Goal: Information Seeking & Learning: Learn about a topic

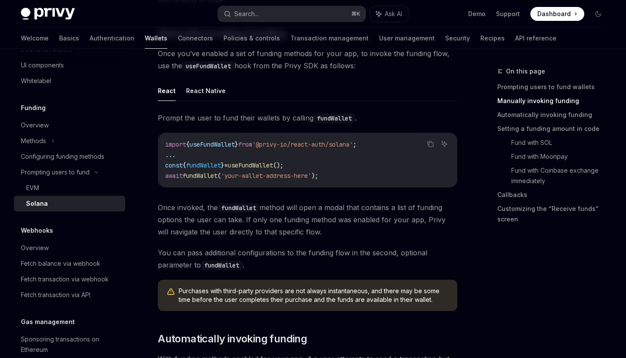
scroll to position [281, 0]
click at [145, 39] on link "Wallets" at bounding box center [156, 38] width 23 height 21
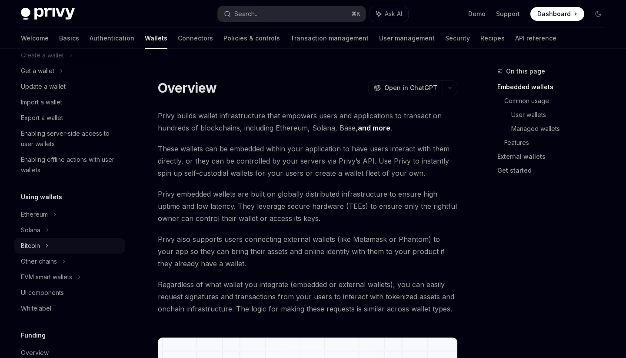
scroll to position [116, 0]
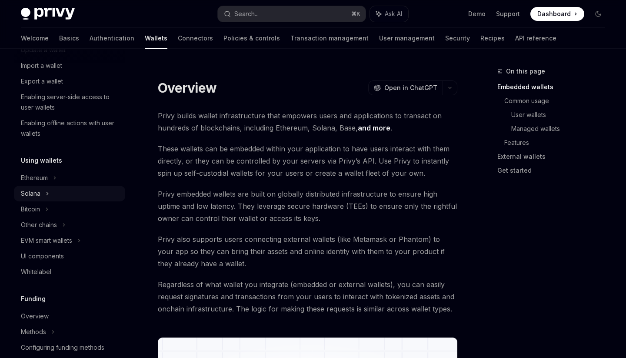
click at [50, 42] on div "Solana" at bounding box center [69, 35] width 111 height 16
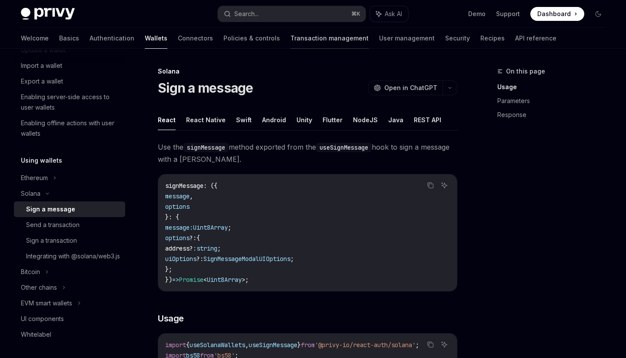
click at [290, 42] on link "Transaction management" at bounding box center [329, 38] width 78 height 21
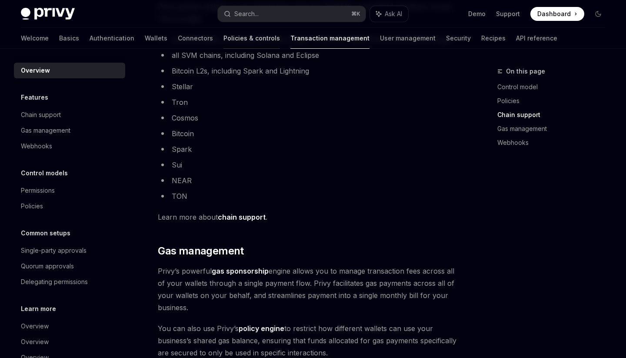
click at [223, 42] on link "Policies & controls" at bounding box center [251, 38] width 57 height 21
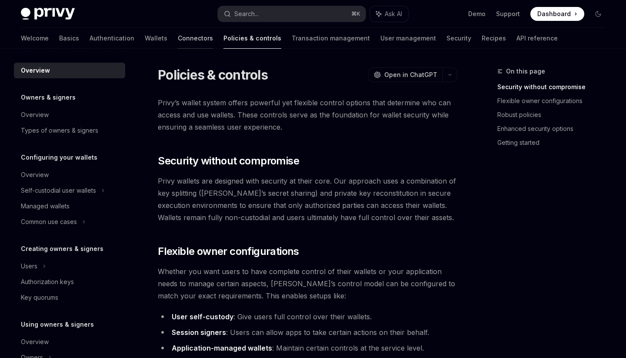
click at [178, 37] on link "Connectors" at bounding box center [195, 38] width 35 height 21
type textarea "*"
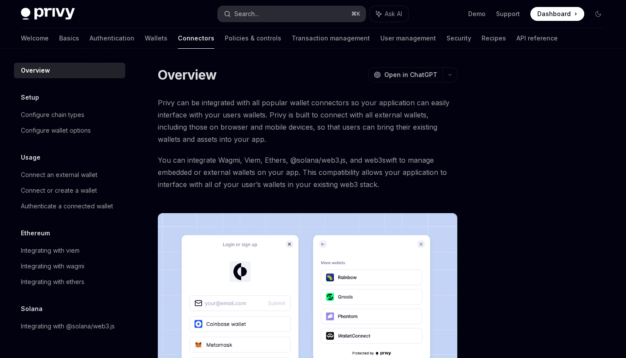
click at [252, 10] on div "Search..." at bounding box center [246, 14] width 24 height 10
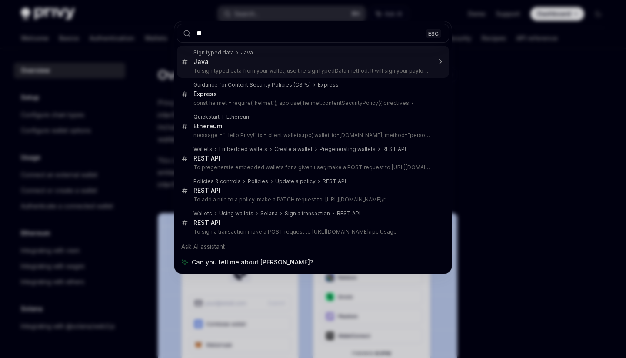
type input "*"
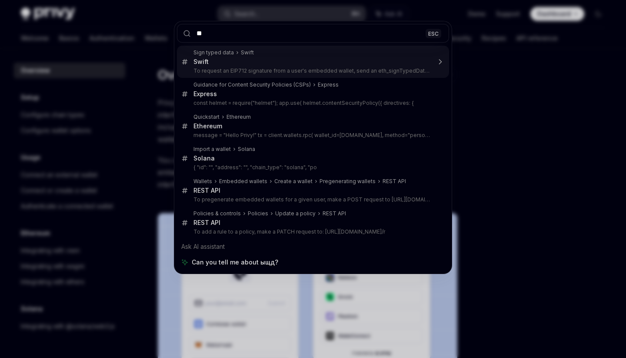
type input "*"
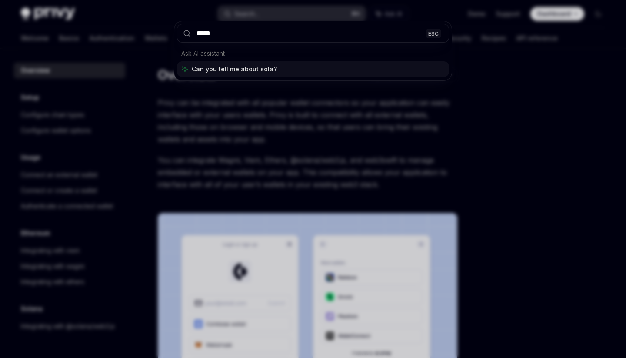
type input "******"
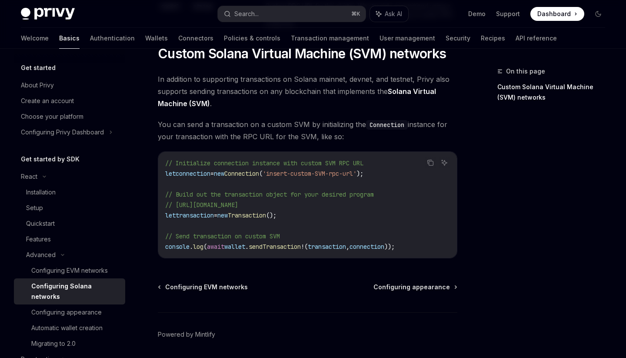
scroll to position [360, 0]
click at [70, 228] on div "Quickstart" at bounding box center [73, 223] width 94 height 10
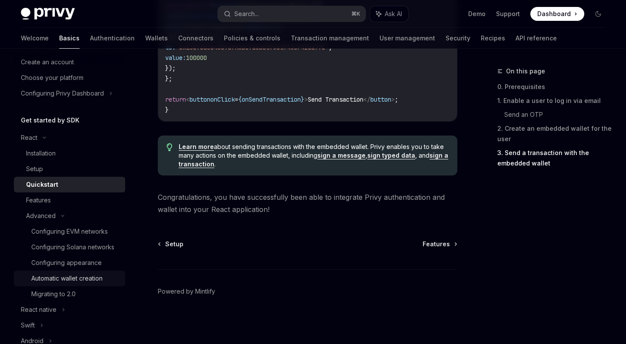
scroll to position [55, 0]
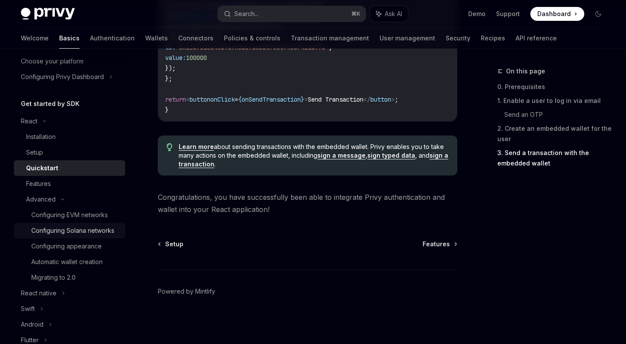
click at [107, 229] on div "Configuring Solana networks" at bounding box center [72, 231] width 83 height 10
type textarea "*"
